Goal: Navigation & Orientation: Go to known website

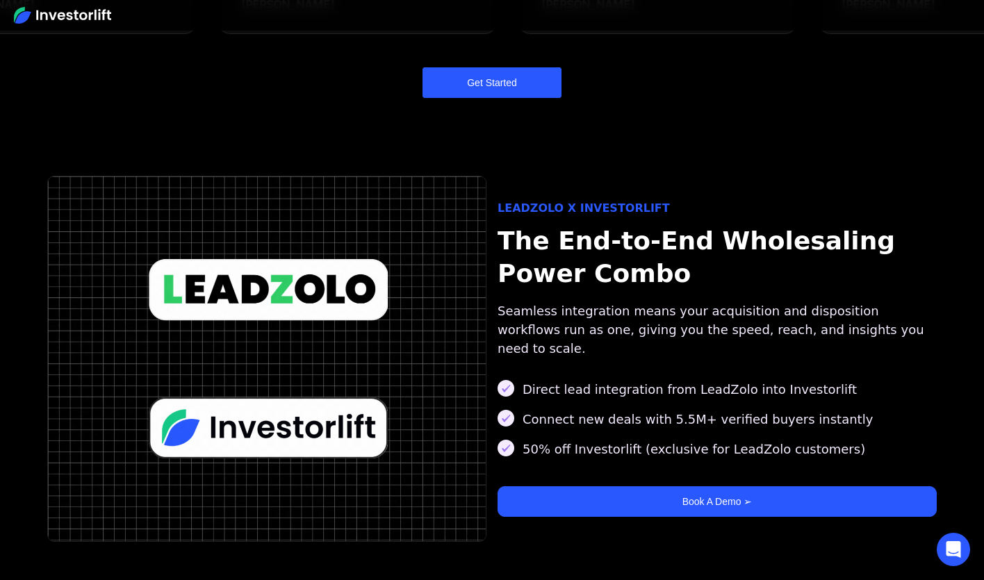
scroll to position [1643, 0]
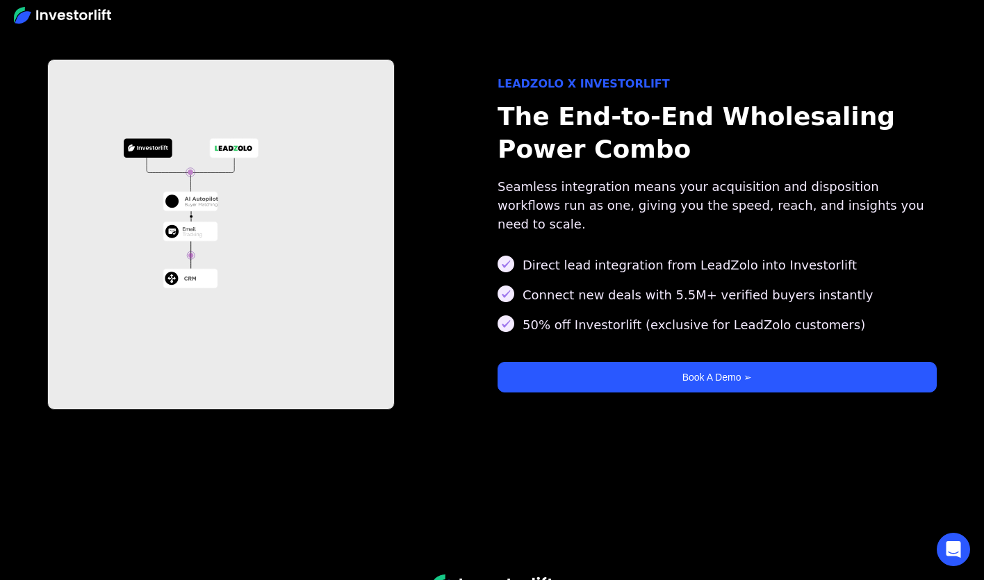
scroll to position [1281, 0]
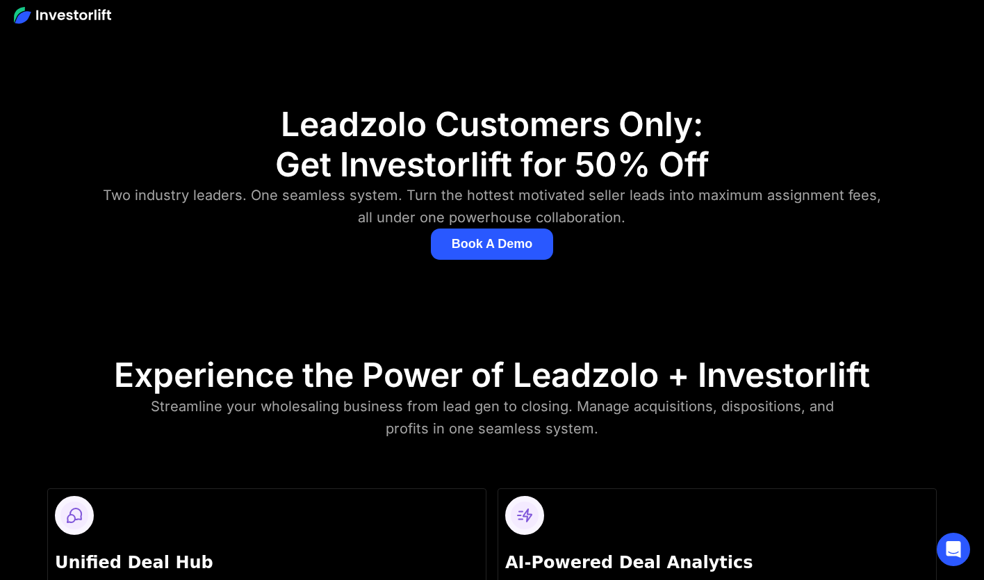
click at [522, 244] on button "Book A Demo" at bounding box center [492, 244] width 123 height 31
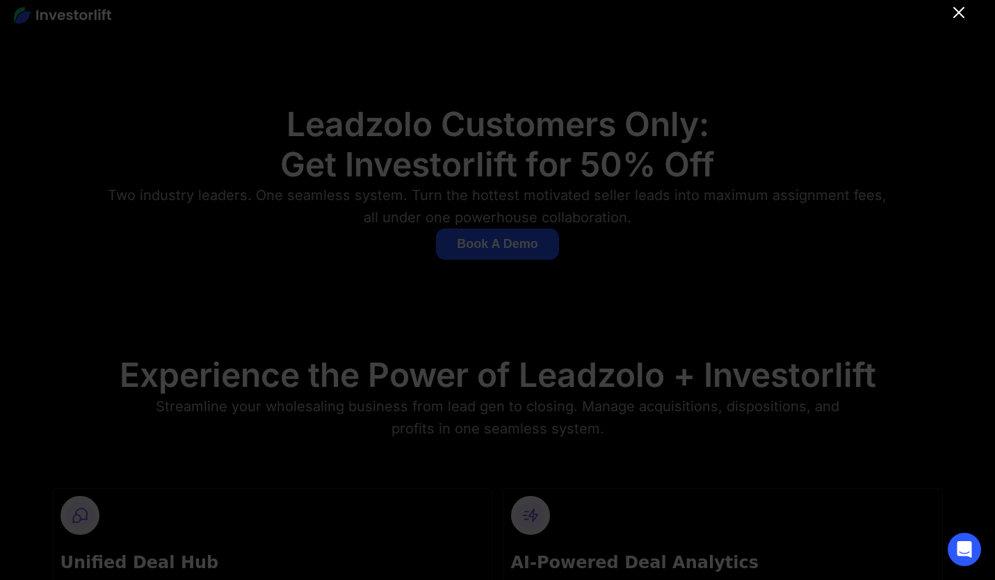
click at [964, 13] on icon "Close" at bounding box center [958, 12] width 17 height 17
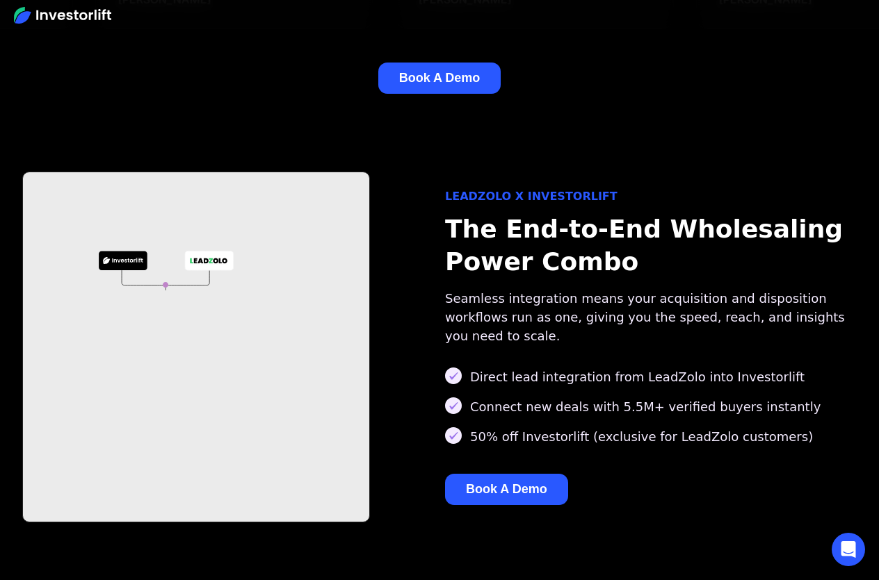
scroll to position [1302, 0]
